Goal: Navigation & Orientation: Find specific page/section

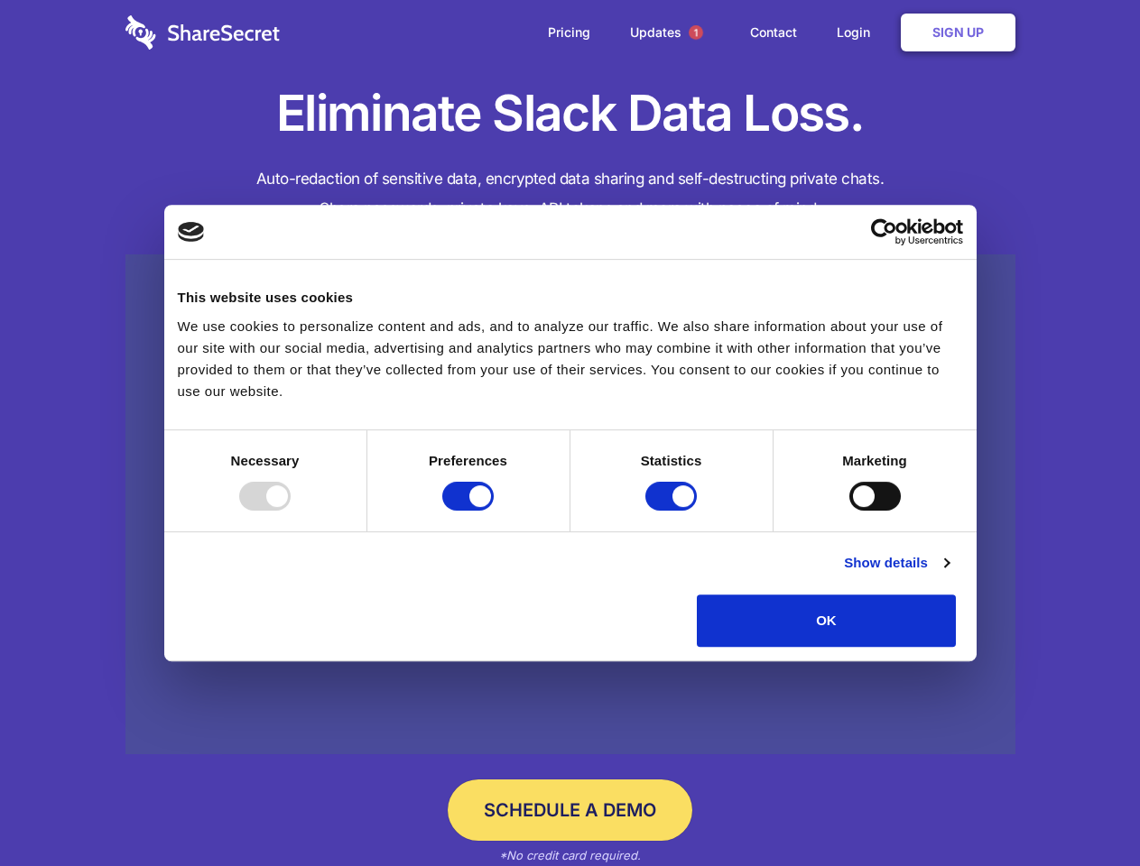
click at [291, 511] on div at bounding box center [264, 496] width 51 height 29
click at [494, 511] on input "Preferences" at bounding box center [467, 496] width 51 height 29
checkbox input "false"
click at [673, 511] on input "Statistics" at bounding box center [670, 496] width 51 height 29
checkbox input "false"
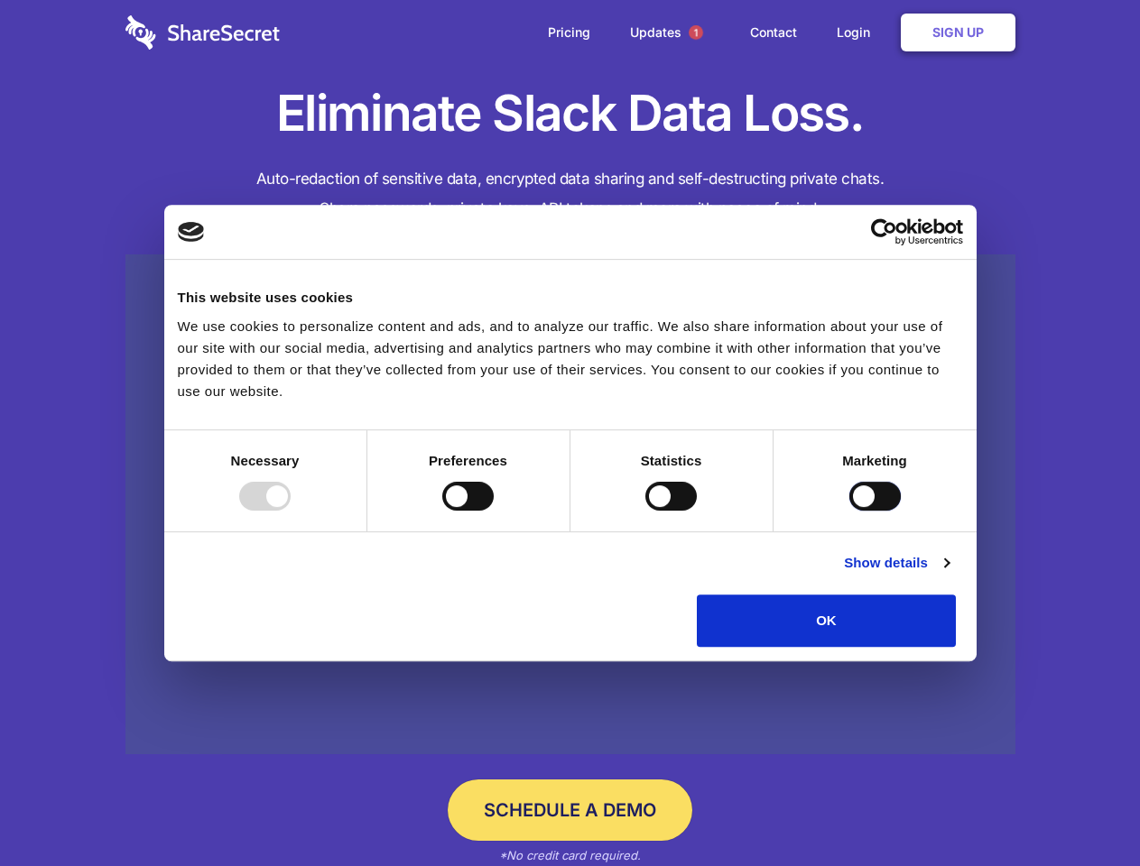
click at [849, 511] on input "Marketing" at bounding box center [874, 496] width 51 height 29
checkbox input "true"
click at [948, 574] on link "Show details" at bounding box center [896, 563] width 105 height 22
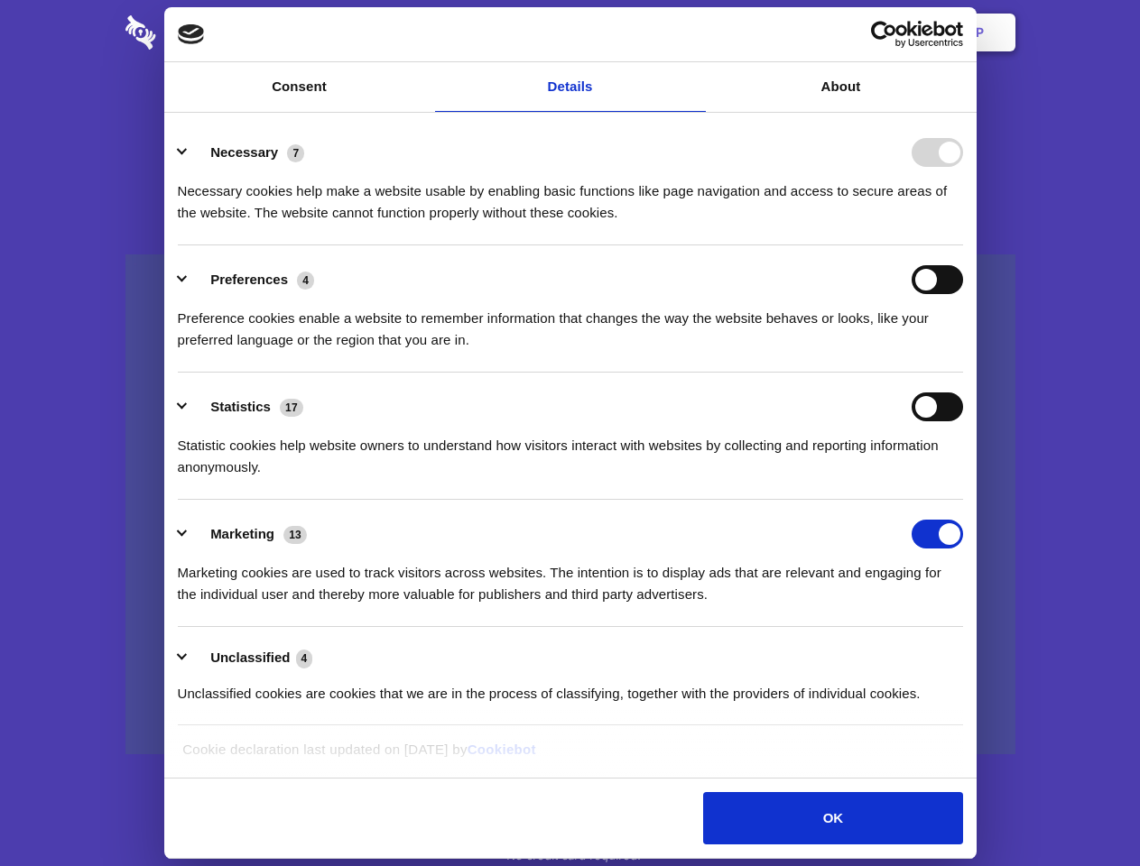
click at [963, 245] on li "Necessary 7 Necessary cookies help make a website usable by enabling basic func…" at bounding box center [570, 181] width 785 height 127
click at [695, 32] on span "1" at bounding box center [695, 32] width 14 height 14
